Goal: Task Accomplishment & Management: Complete application form

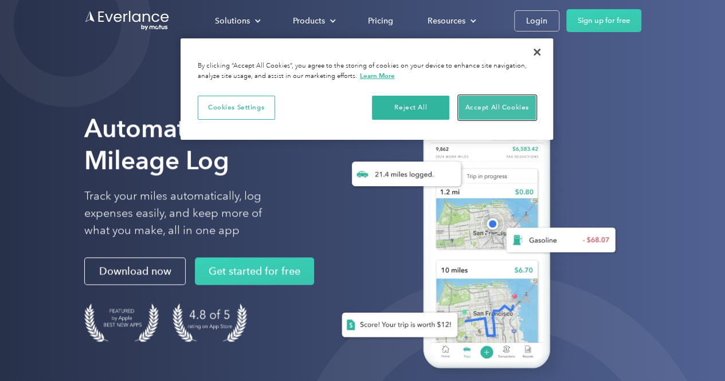
click at [484, 105] on button "Accept All Cookies" at bounding box center [496, 108] width 77 height 24
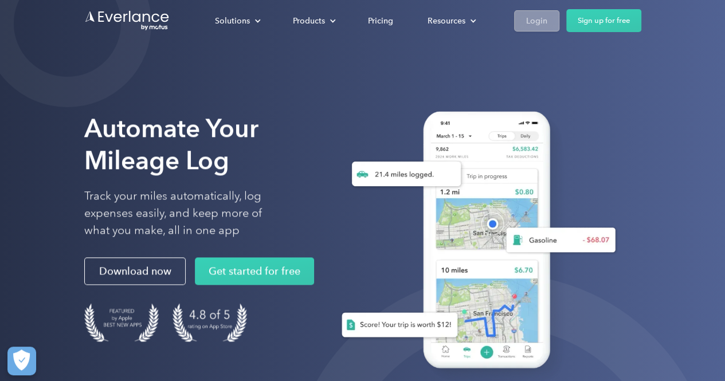
click at [529, 22] on div "Login" at bounding box center [536, 21] width 21 height 14
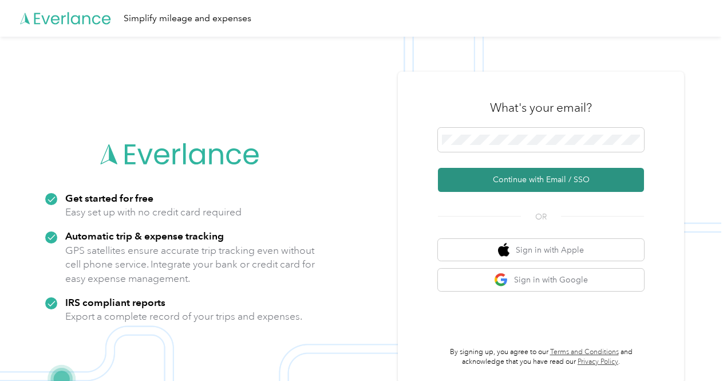
click at [576, 177] on button "Continue with Email / SSO" at bounding box center [541, 180] width 206 height 24
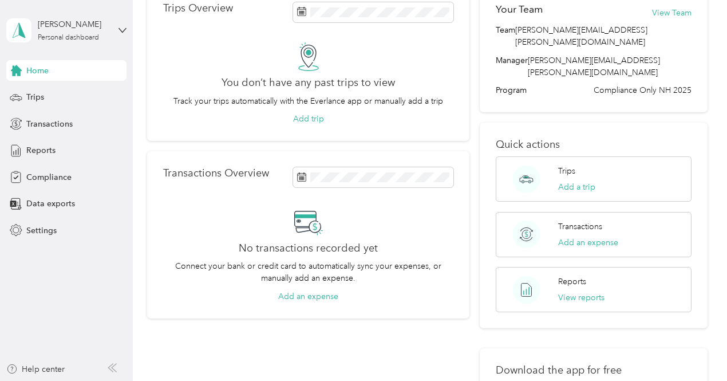
scroll to position [71, 0]
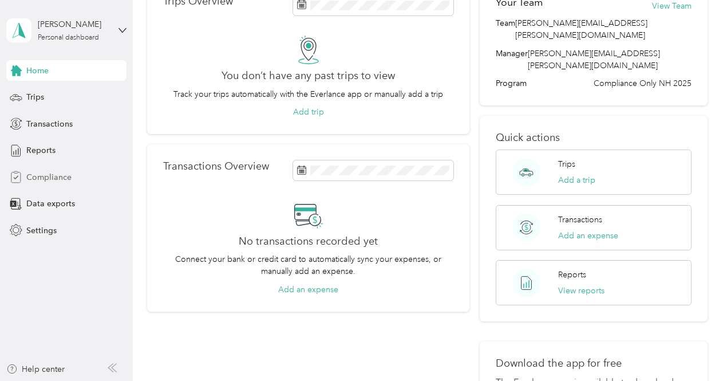
click at [46, 179] on span "Compliance" at bounding box center [48, 177] width 45 height 12
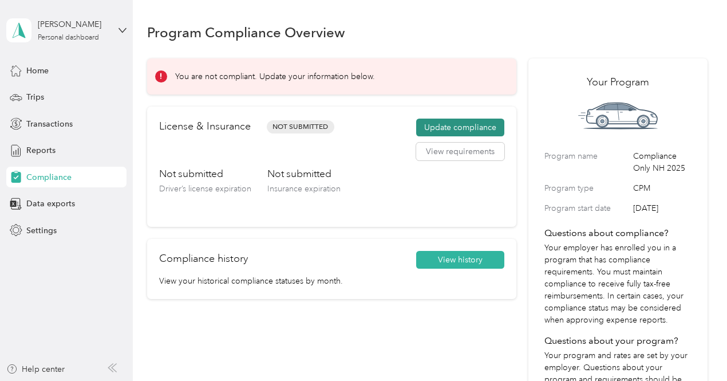
click at [459, 123] on button "Update compliance" at bounding box center [460, 128] width 88 height 18
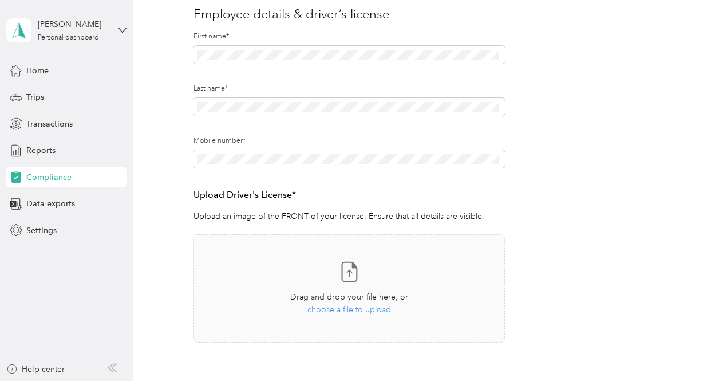
scroll to position [144, 0]
click at [365, 310] on span "choose a file to upload" at bounding box center [350, 309] width 84 height 10
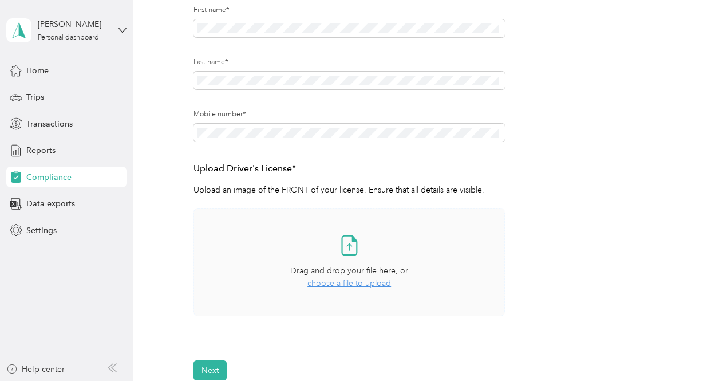
scroll to position [170, 0]
click at [377, 284] on span "choose a file to upload" at bounding box center [350, 283] width 84 height 10
click at [349, 285] on span "choose a file to upload" at bounding box center [350, 283] width 84 height 10
click at [354, 282] on span "choose a file to upload" at bounding box center [350, 283] width 84 height 10
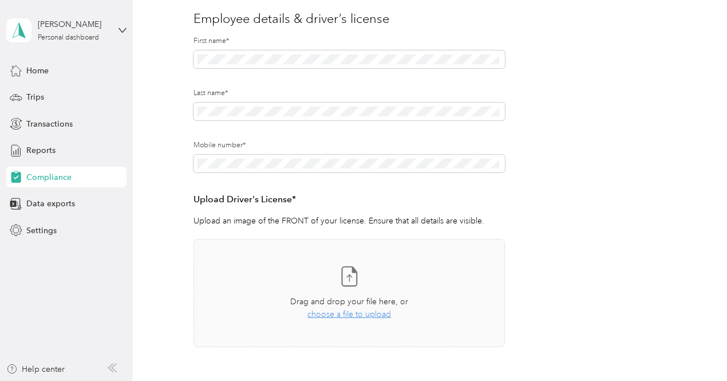
scroll to position [143, 0]
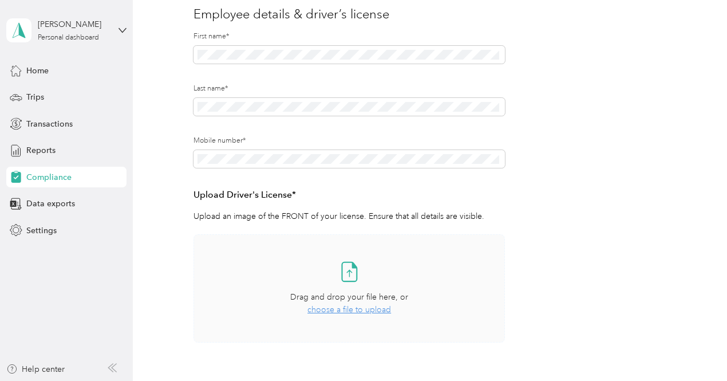
click at [372, 308] on span "choose a file to upload" at bounding box center [350, 310] width 84 height 10
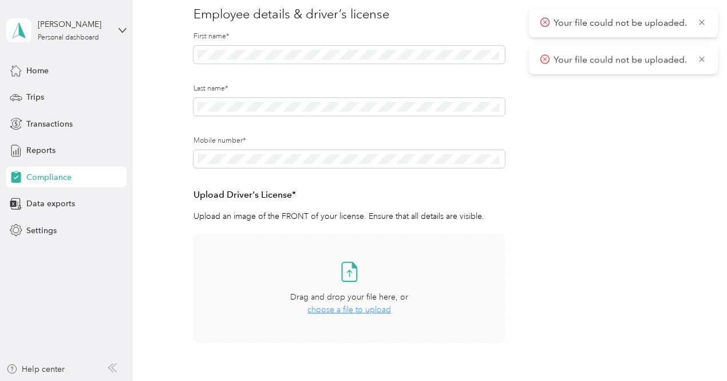
click at [371, 316] on div "Take a photo or choose a photo from your library Drag and drop your file here, …" at bounding box center [349, 288] width 292 height 89
click at [367, 310] on span "choose a file to upload" at bounding box center [350, 310] width 84 height 10
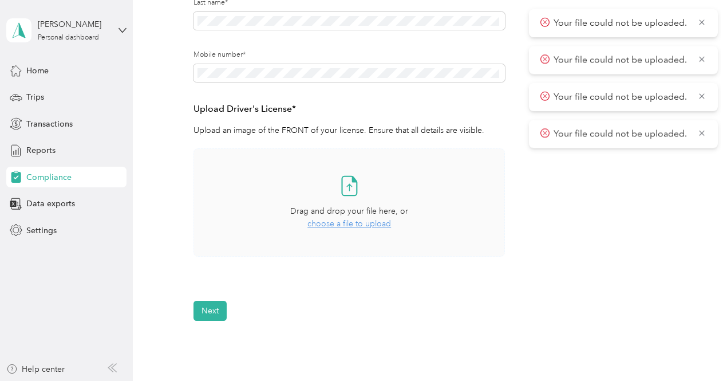
scroll to position [229, 0]
click at [371, 229] on span "choose a file to upload" at bounding box center [350, 224] width 84 height 10
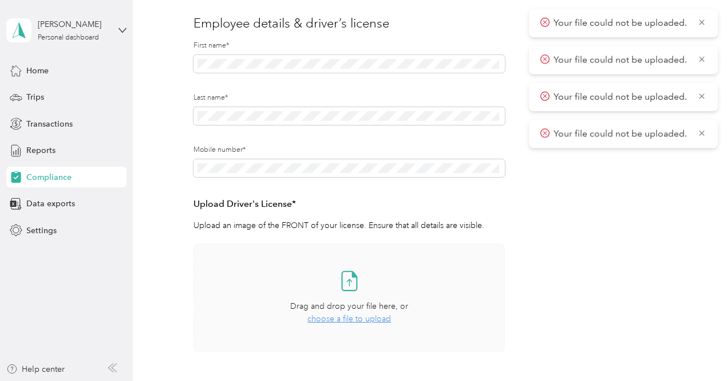
scroll to position [125, 0]
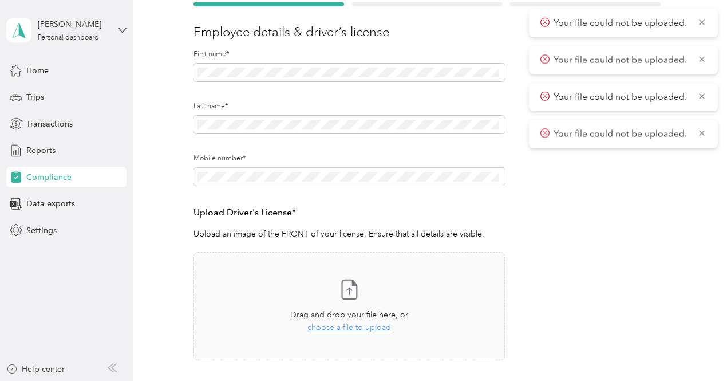
click at [547, 23] on icon at bounding box center [545, 22] width 9 height 10
click at [544, 22] on icon at bounding box center [545, 22] width 9 height 10
click at [545, 31] on div "Your file could not be uploaded." at bounding box center [623, 23] width 189 height 28
click at [546, 26] on circle at bounding box center [545, 22] width 9 height 9
click at [554, 25] on span "Your file could not be uploaded." at bounding box center [615, 23] width 149 height 14
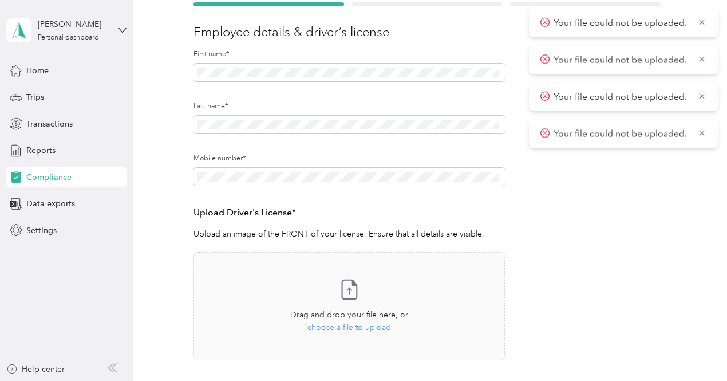
click at [549, 65] on span "Your file could not be uploaded." at bounding box center [615, 60] width 149 height 14
click at [552, 64] on span "Your file could not be uploaded." at bounding box center [615, 60] width 149 height 14
click at [554, 61] on span "Your file could not be uploaded." at bounding box center [615, 60] width 149 height 14
click at [548, 68] on div "Your file could not be uploaded." at bounding box center [623, 60] width 189 height 28
click at [544, 93] on icon at bounding box center [545, 96] width 9 height 10
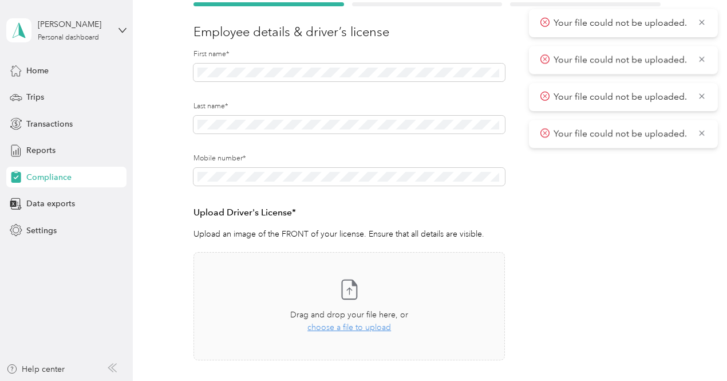
click at [543, 99] on circle at bounding box center [545, 96] width 9 height 9
click at [538, 104] on div "Your file could not be uploaded." at bounding box center [623, 97] width 189 height 28
click at [540, 133] on div "Your file could not be uploaded." at bounding box center [623, 134] width 189 height 28
click at [546, 134] on icon at bounding box center [545, 133] width 9 height 10
click at [546, 133] on icon at bounding box center [546, 133] width 4 height 4
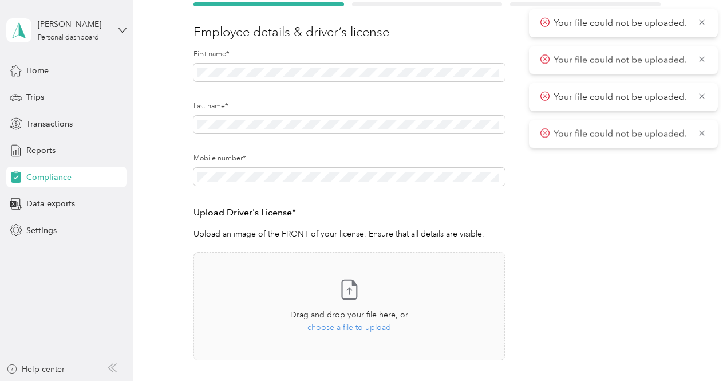
click at [545, 140] on span "Your file could not be uploaded." at bounding box center [615, 134] width 149 height 14
click at [545, 144] on div "Your file could not be uploaded." at bounding box center [623, 134] width 189 height 28
click at [549, 137] on icon at bounding box center [545, 133] width 9 height 10
click at [704, 132] on icon at bounding box center [702, 133] width 9 height 10
click at [698, 132] on div "Employee details & driver’s license License Insurance declaration Insurance Veh…" at bounding box center [427, 205] width 561 height 438
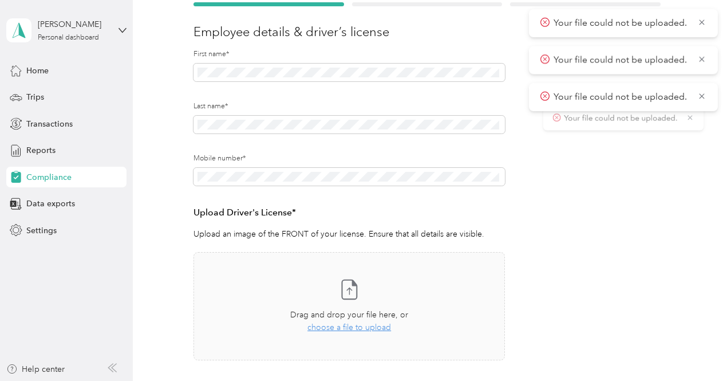
click at [700, 132] on div "Employee details & driver’s license License Insurance declaration Insurance Veh…" at bounding box center [427, 205] width 561 height 438
click at [700, 100] on icon at bounding box center [702, 96] width 9 height 10
click at [700, 103] on div "Employee details & driver’s license License Insurance declaration Insurance Veh…" at bounding box center [427, 205] width 561 height 438
click at [704, 56] on icon at bounding box center [702, 59] width 9 height 10
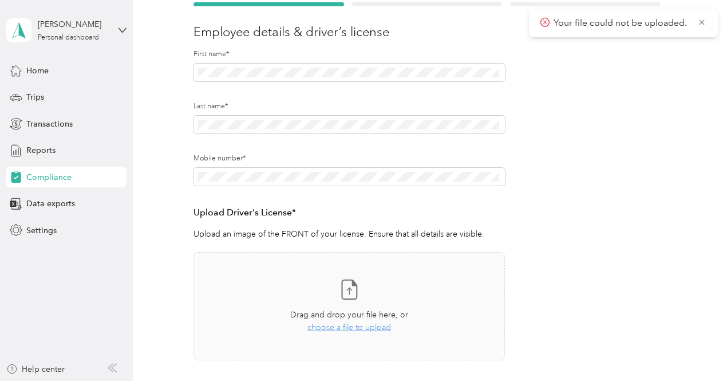
click at [702, 58] on div "Employee details & driver’s license License Insurance declaration Insurance Veh…" at bounding box center [427, 205] width 561 height 438
click at [702, 25] on icon at bounding box center [702, 22] width 9 height 10
click at [358, 325] on span "choose a file to upload" at bounding box center [350, 327] width 84 height 10
click at [700, 60] on icon at bounding box center [702, 59] width 9 height 10
click at [700, 23] on icon at bounding box center [702, 22] width 9 height 10
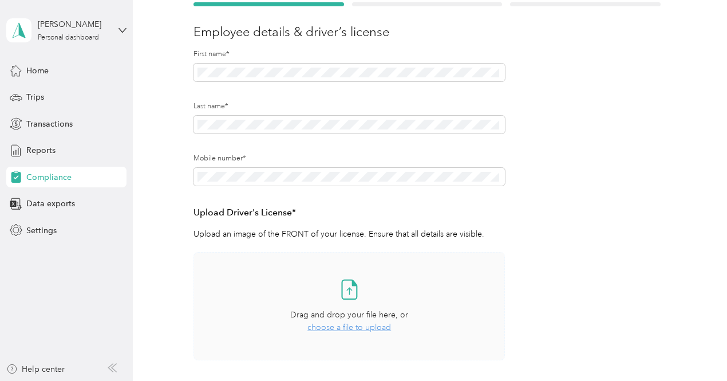
click at [347, 326] on span "choose a file to upload" at bounding box center [350, 327] width 84 height 10
click at [45, 149] on span "Reports" at bounding box center [40, 150] width 29 height 12
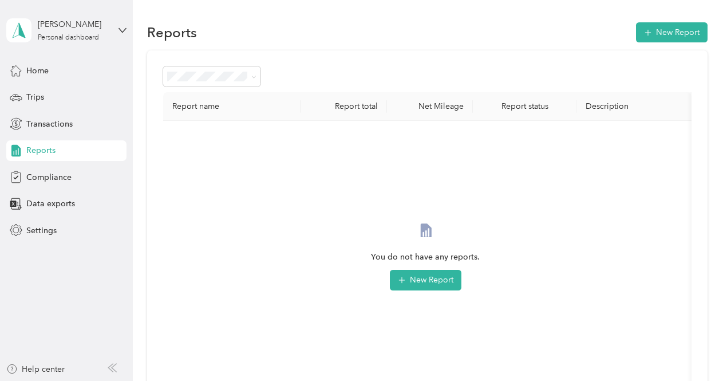
click at [67, 151] on div "Reports" at bounding box center [66, 150] width 120 height 21
click at [65, 180] on span "Compliance" at bounding box center [48, 177] width 45 height 12
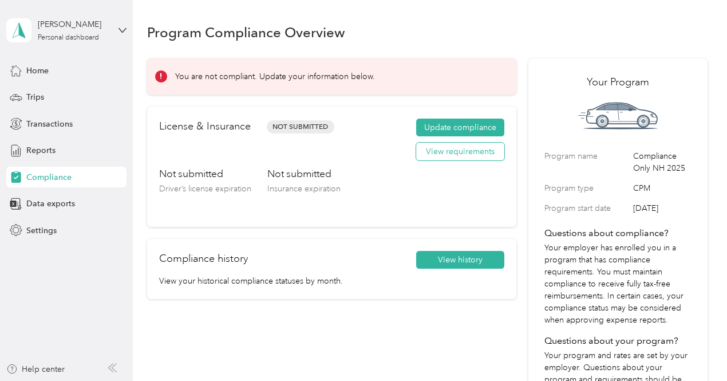
click at [463, 150] on button "View requirements" at bounding box center [460, 152] width 88 height 18
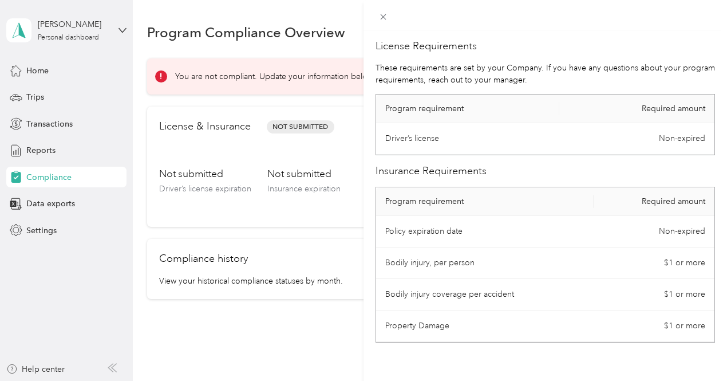
click at [365, 187] on div "License Requirements These requirements are set by your Company. If you have an…" at bounding box center [363, 190] width 727 height 381
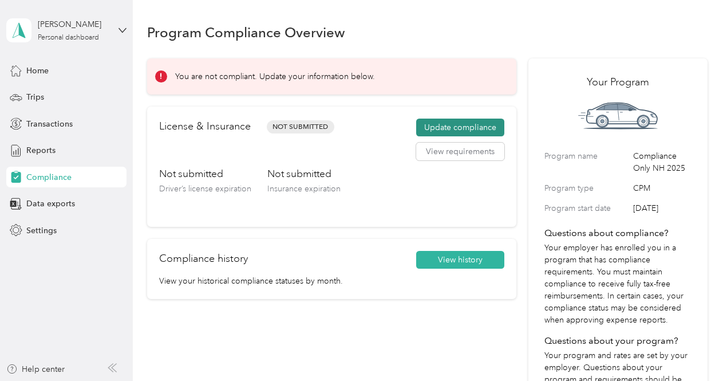
click at [461, 128] on button "Update compliance" at bounding box center [460, 128] width 88 height 18
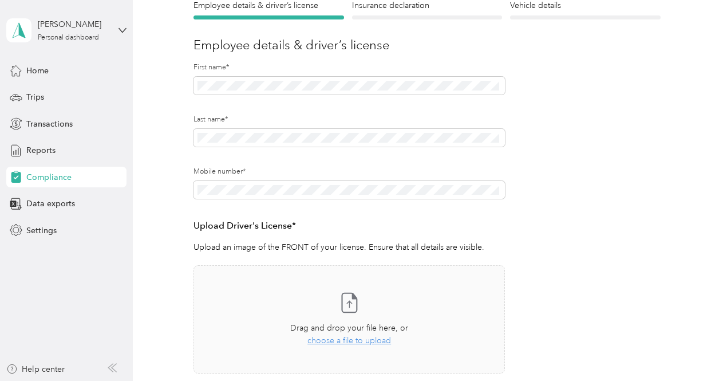
scroll to position [113, 0]
click at [357, 340] on span "choose a file to upload" at bounding box center [350, 339] width 84 height 10
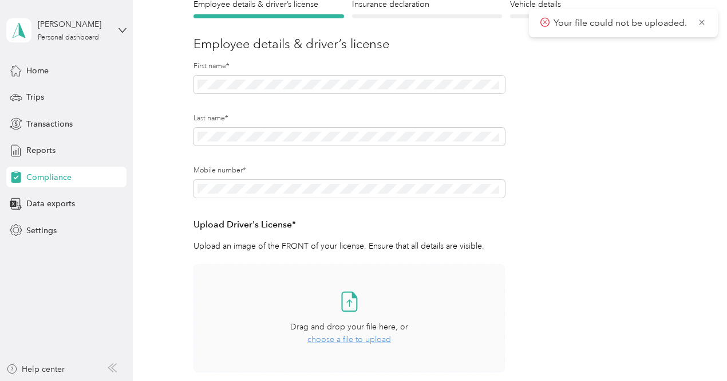
click at [348, 343] on span "choose a file to upload" at bounding box center [350, 339] width 84 height 10
click at [353, 340] on span "choose a file to upload" at bounding box center [350, 339] width 84 height 10
click at [354, 340] on span "choose a file to upload" at bounding box center [350, 339] width 84 height 10
click at [345, 338] on span "choose a file to upload" at bounding box center [350, 339] width 84 height 10
click at [546, 22] on icon at bounding box center [546, 22] width 4 height 4
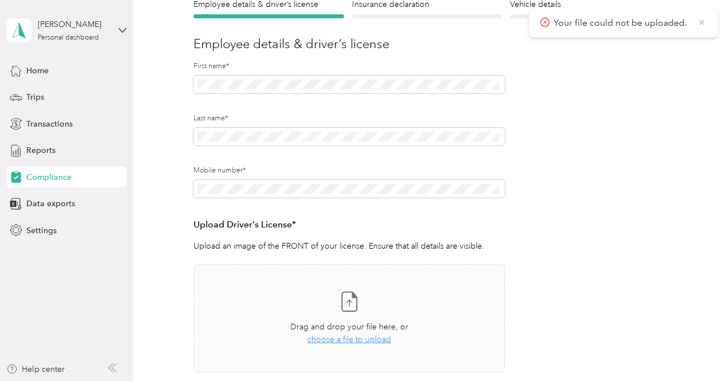
click at [704, 24] on icon at bounding box center [701, 21] width 5 height 5
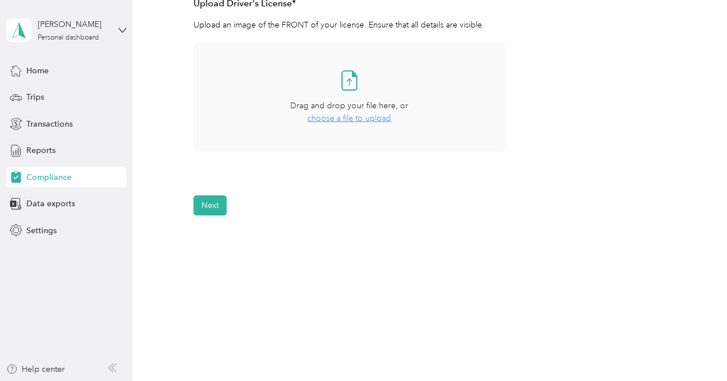
click at [355, 119] on span "choose a file to upload" at bounding box center [350, 118] width 84 height 10
click at [348, 116] on span "choose a file to upload" at bounding box center [350, 118] width 84 height 10
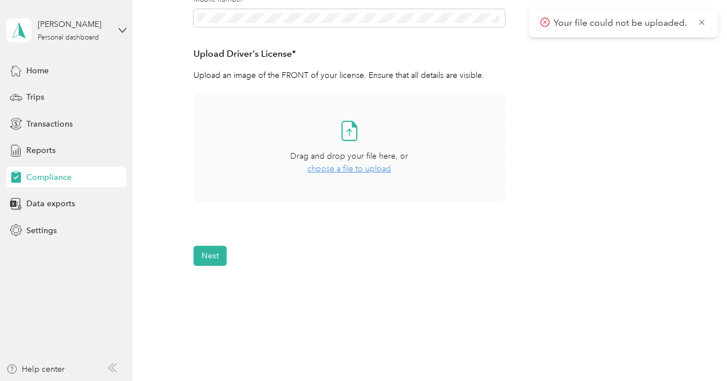
scroll to position [283, 0]
click at [366, 173] on span "choose a file to upload" at bounding box center [350, 170] width 84 height 10
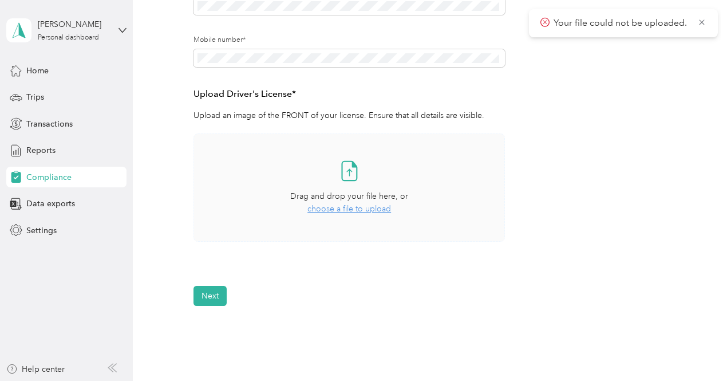
scroll to position [246, 0]
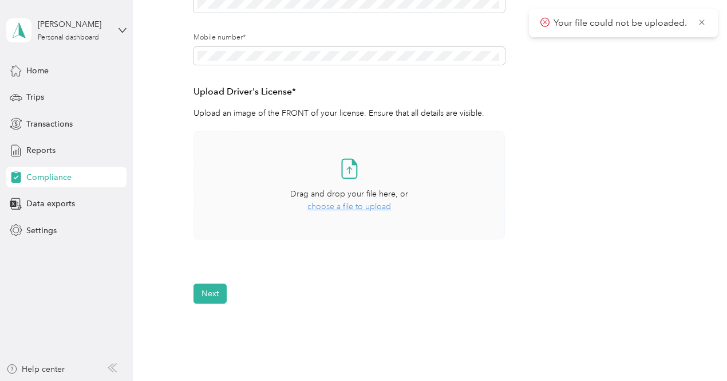
click at [380, 206] on span "choose a file to upload" at bounding box center [350, 207] width 84 height 10
